Goal: Task Accomplishment & Management: Use online tool/utility

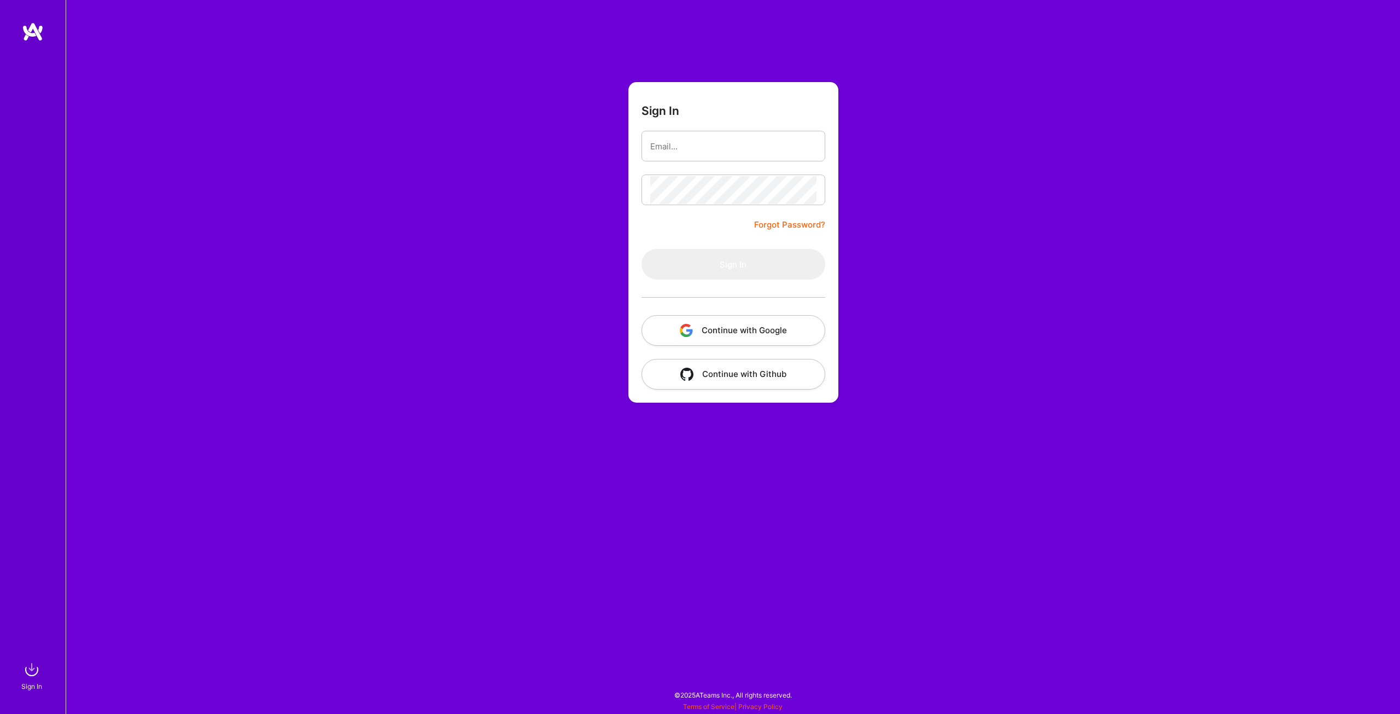
click at [739, 334] on button "Continue with Google" at bounding box center [734, 330] width 184 height 31
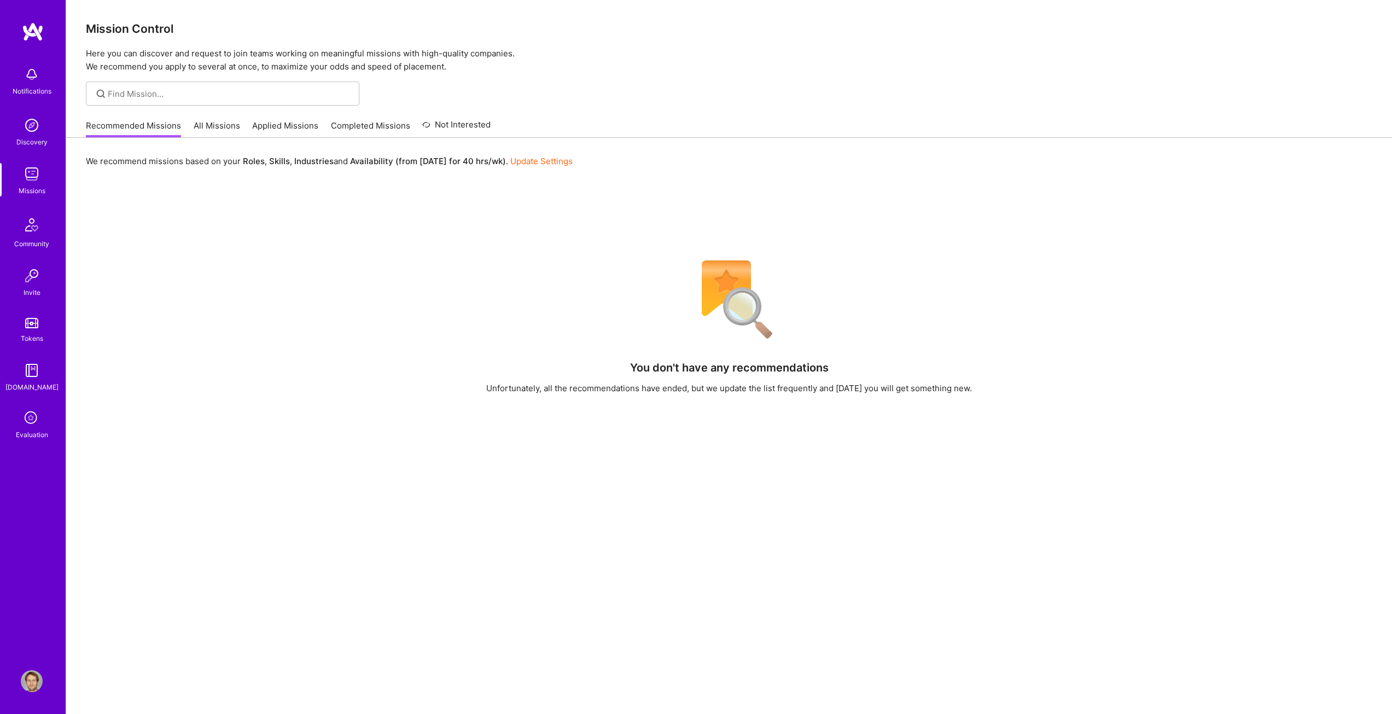
click at [214, 125] on link "All Missions" at bounding box center [217, 129] width 46 height 18
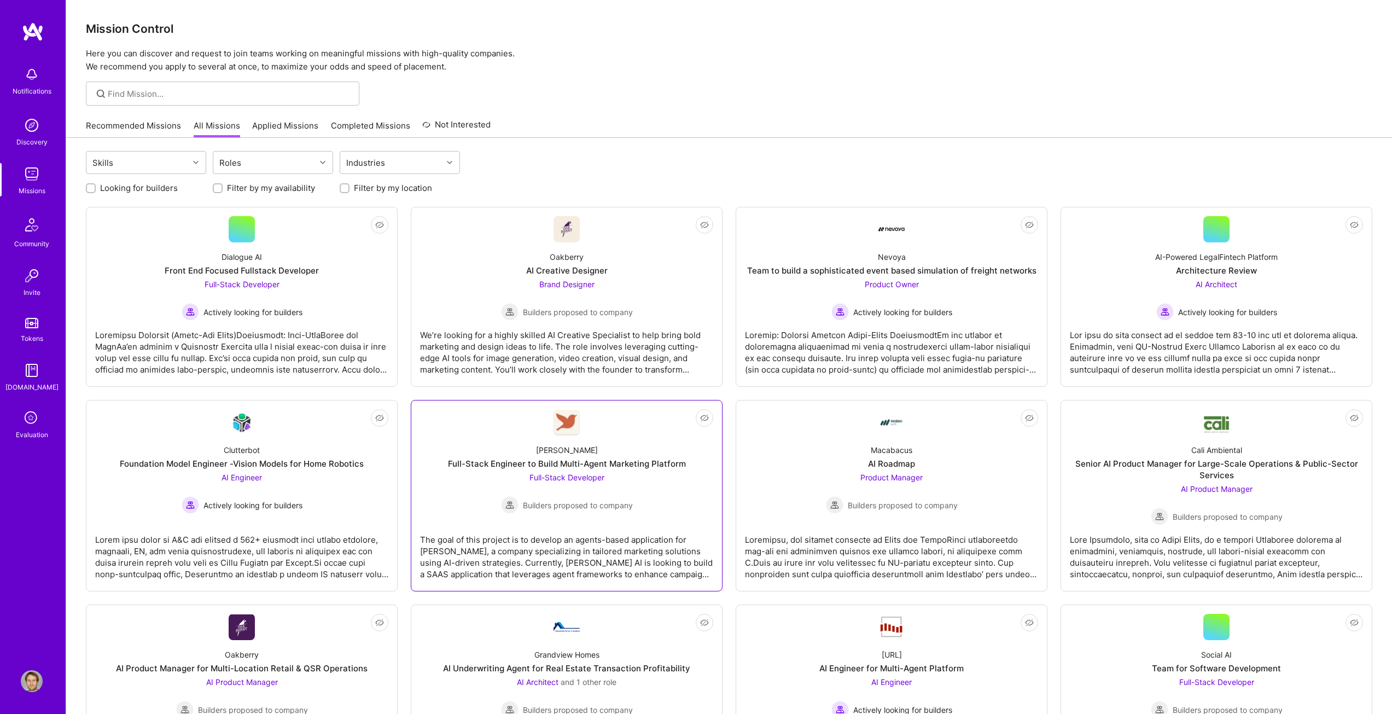
click at [574, 464] on div "Full-Stack Engineer to Build Multi-Agent Marketing Platform" at bounding box center [567, 463] width 238 height 11
click at [318, 462] on div "Foundation Model Engineer -Vision Models for Home Robotics" at bounding box center [242, 463] width 244 height 11
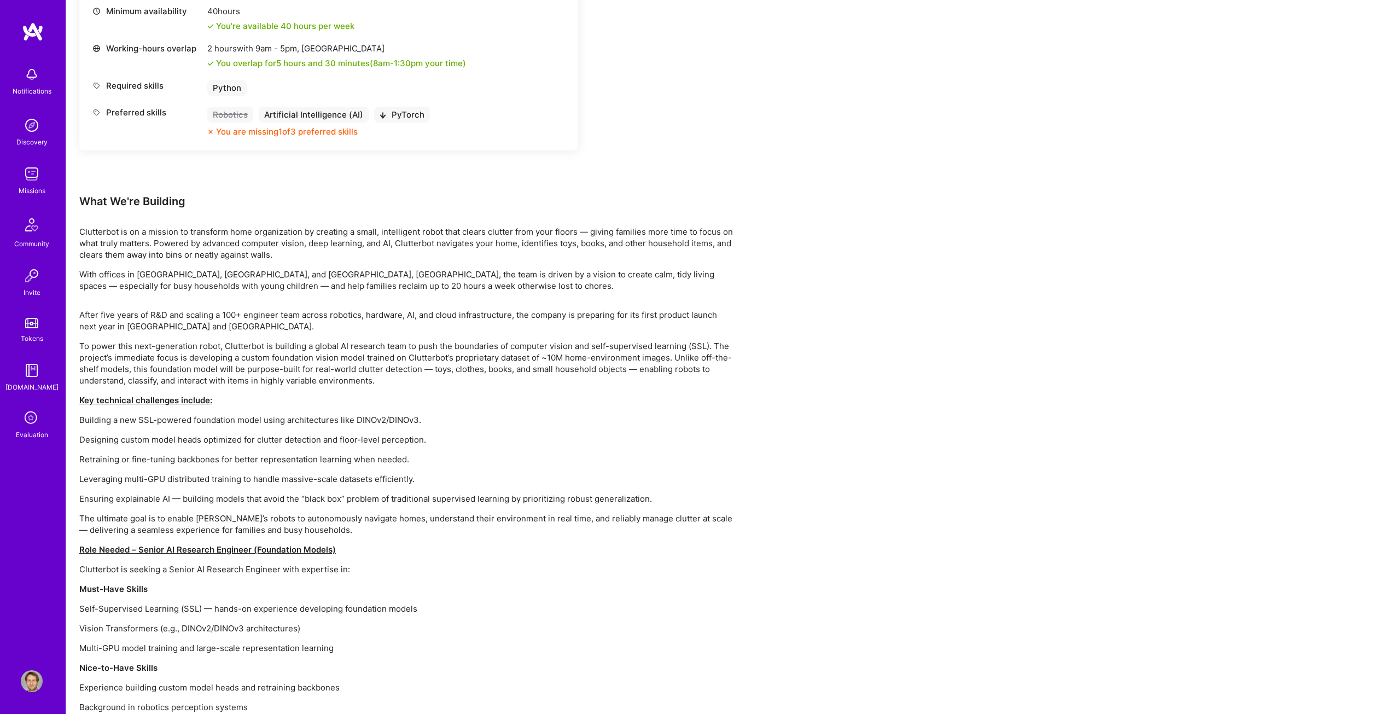
scroll to position [476, 0]
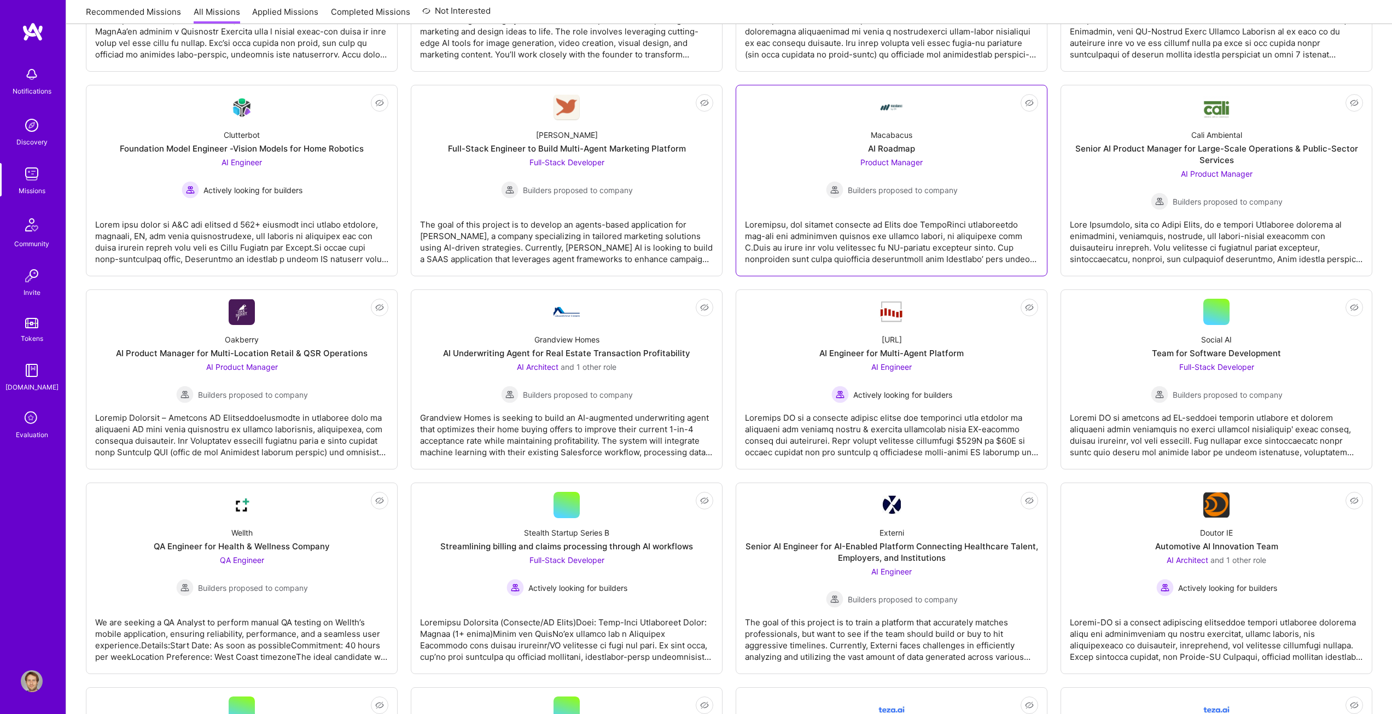
scroll to position [328, 0]
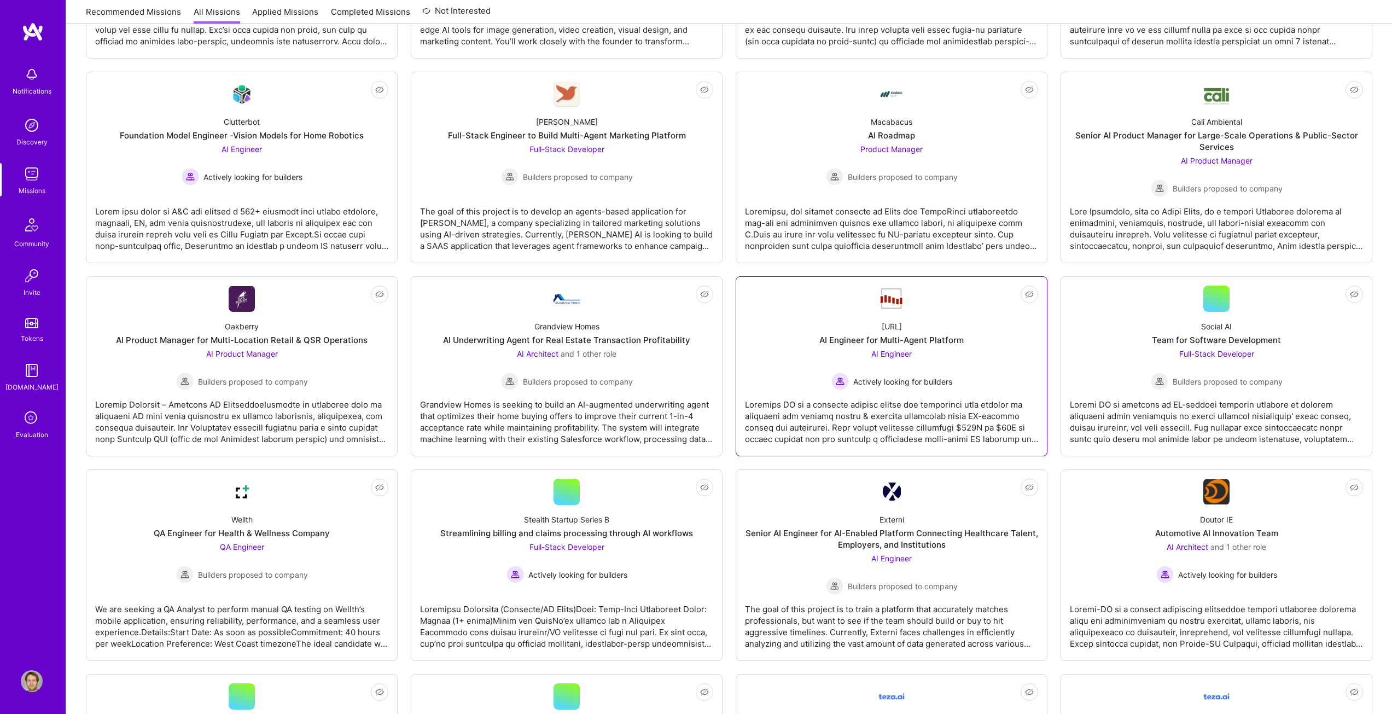
click at [900, 330] on div "[URL]" at bounding box center [892, 326] width 20 height 11
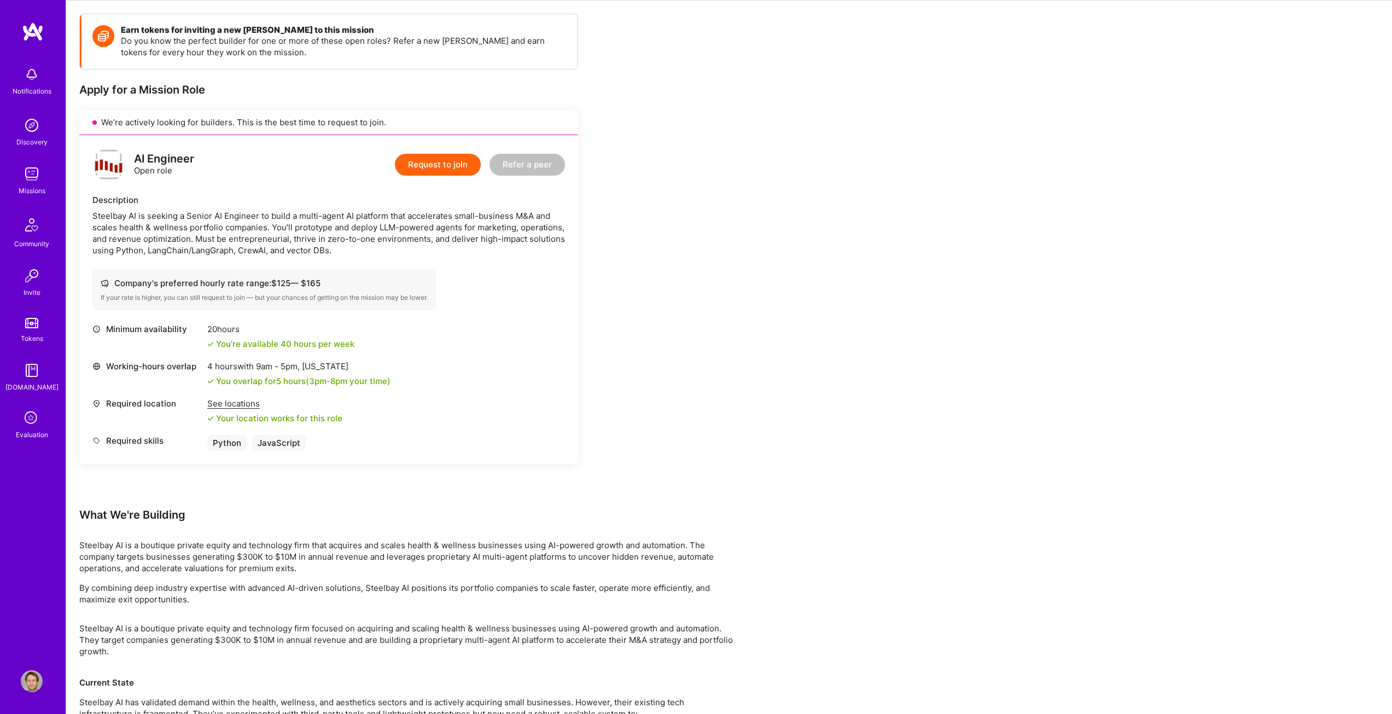
scroll to position [292, 0]
